Goal: Download file/media

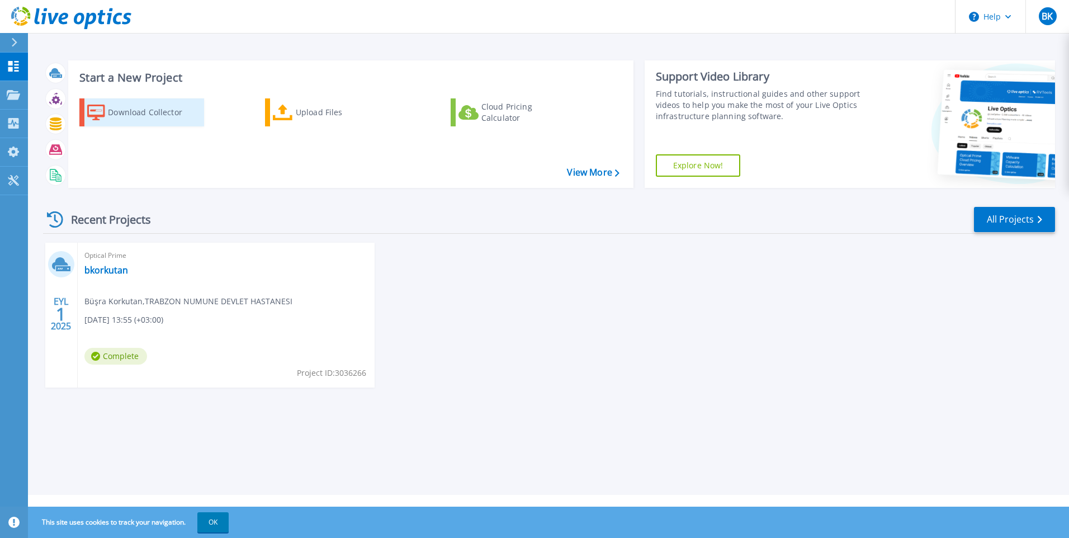
click at [147, 107] on div "Download Collector" at bounding box center [152, 112] width 89 height 22
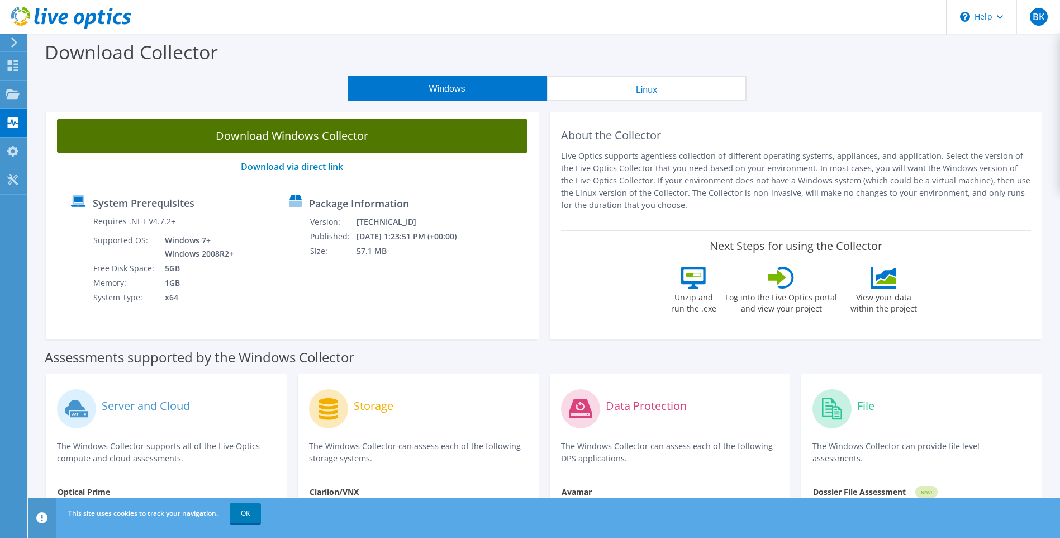
click at [293, 133] on link "Download Windows Collector" at bounding box center [292, 136] width 471 height 34
